Goal: Information Seeking & Learning: Learn about a topic

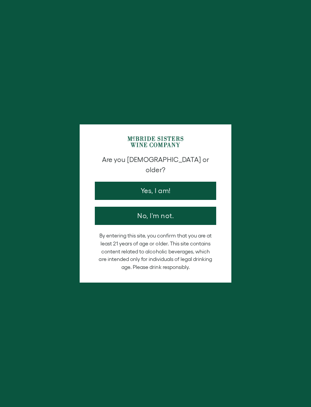
scroll to position [265, 0]
click at [205, 186] on button "Yes, I am!" at bounding box center [155, 191] width 121 height 18
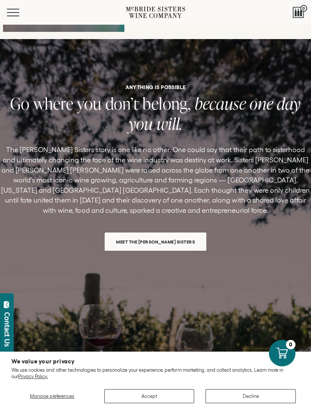
scroll to position [2311, 0]
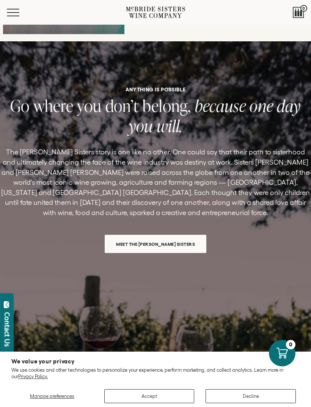
click at [167, 237] on span "Meet the [PERSON_NAME] Sisters" at bounding box center [155, 244] width 97 height 15
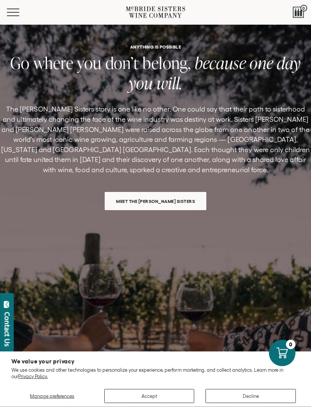
scroll to position [324, 0]
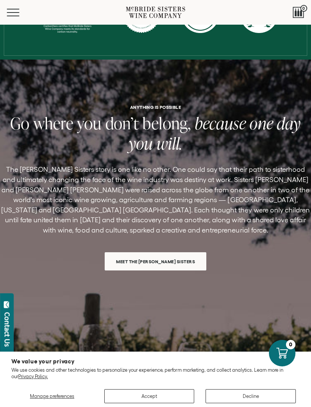
click at [162, 259] on span "Meet the [PERSON_NAME] Sisters" at bounding box center [155, 261] width 97 height 15
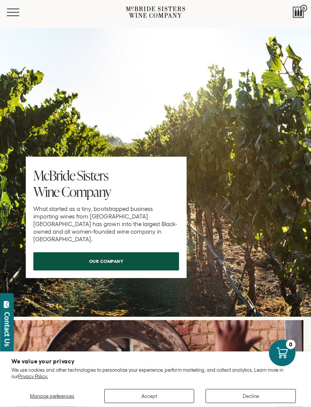
scroll to position [3343, 0]
